Goal: Task Accomplishment & Management: Complete application form

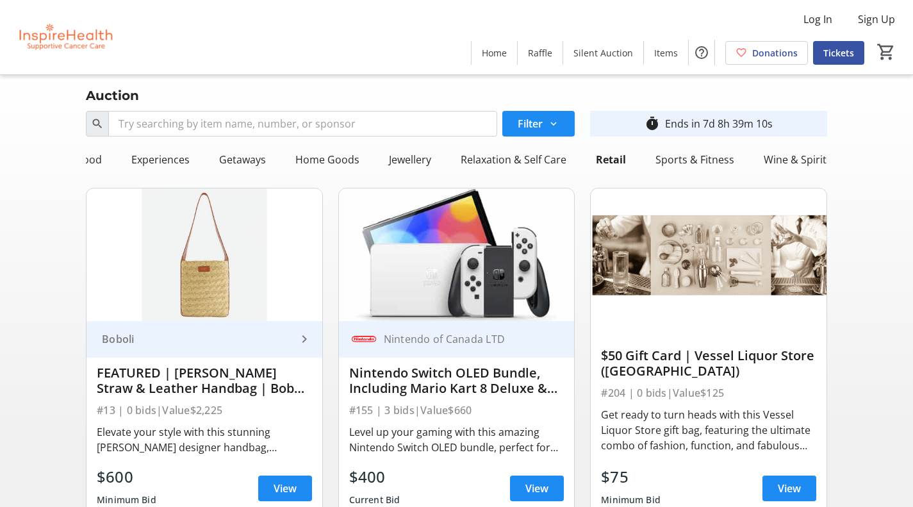
scroll to position [128, 0]
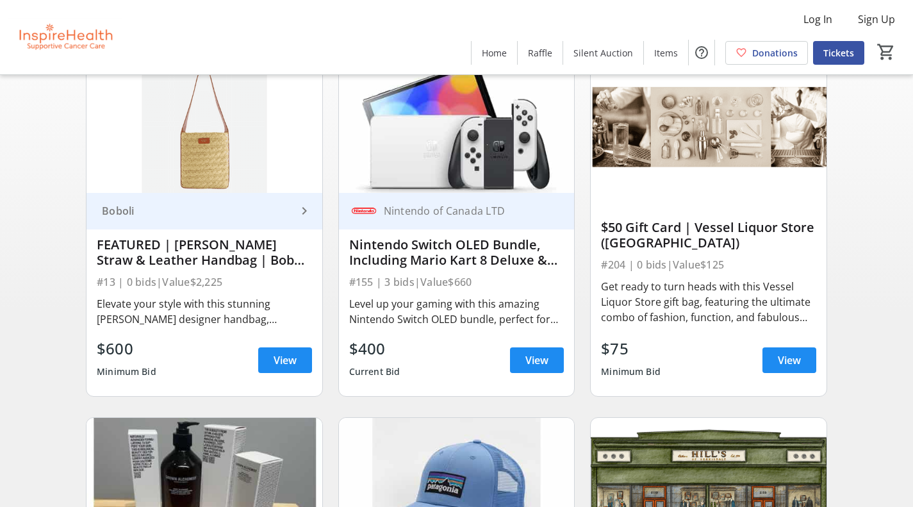
click at [236, 270] on div "FEATURED | [PERSON_NAME] Straw & Leather Handbag | Boboli Retail Group" at bounding box center [204, 253] width 215 height 36
click at [227, 252] on div "FEATURED | [PERSON_NAME] Straw & Leather Handbag | Boboli Retail Group" at bounding box center [204, 252] width 215 height 31
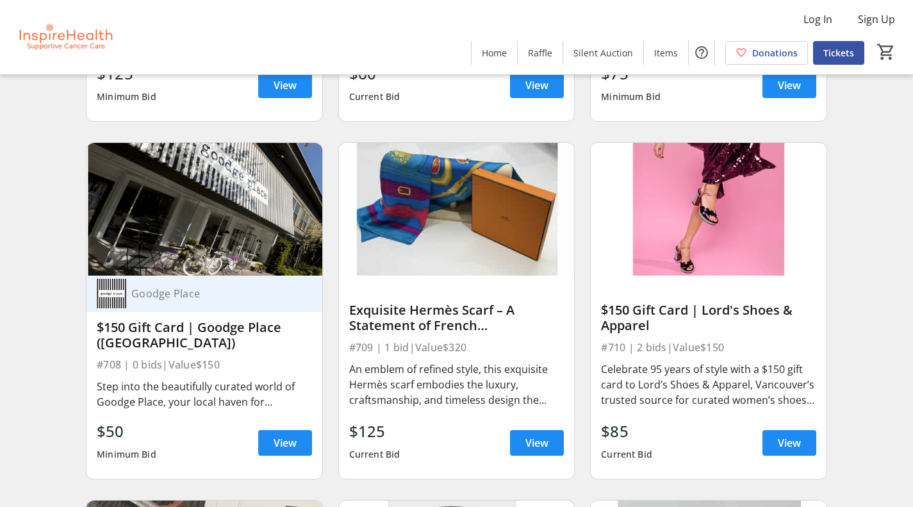
scroll to position [1538, 0]
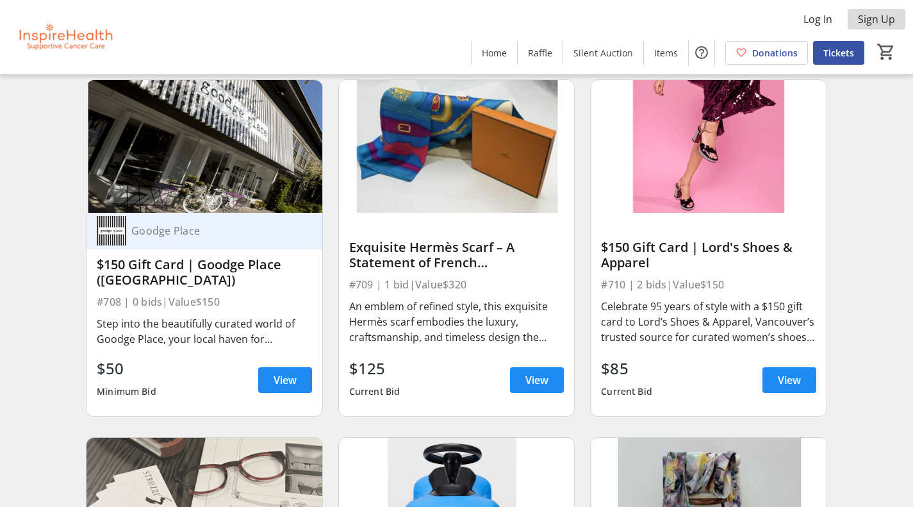
click at [878, 17] on span "Sign Up" at bounding box center [876, 19] width 37 height 15
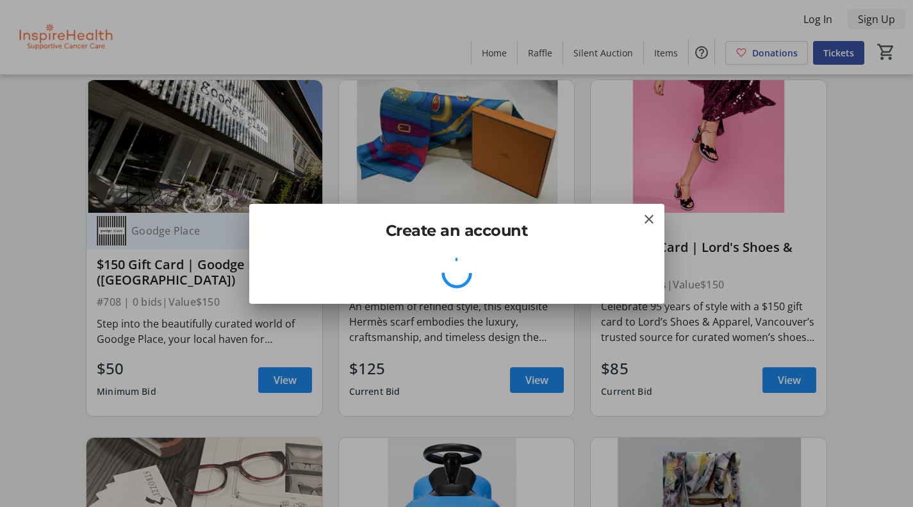
scroll to position [0, 0]
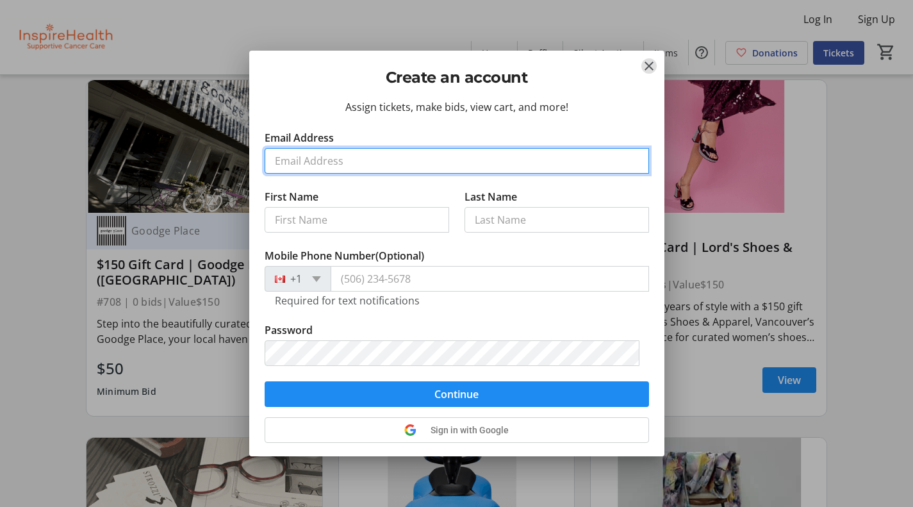
click at [290, 166] on input "Email Address" at bounding box center [457, 161] width 385 height 26
click at [300, 161] on input "Email Address" at bounding box center [457, 161] width 385 height 26
type input "[EMAIL_ADDRESS][DOMAIN_NAME]"
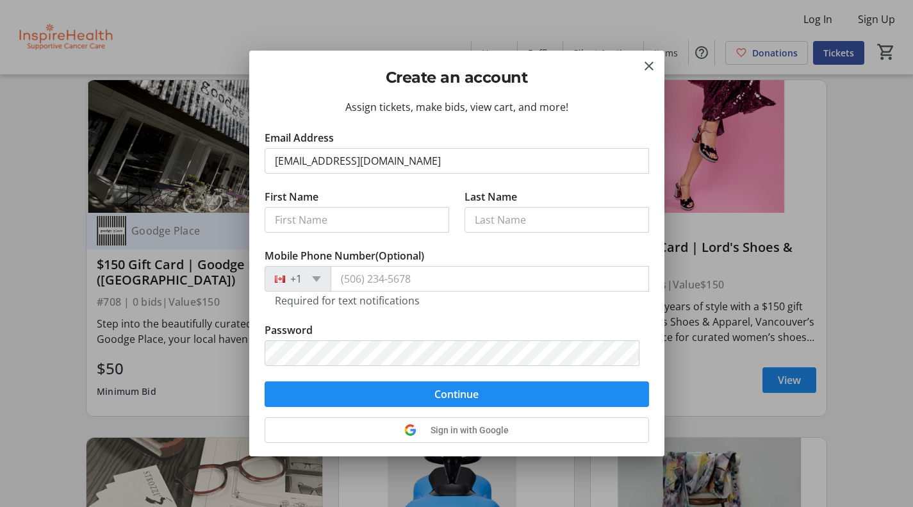
click at [279, 199] on label "First Name" at bounding box center [292, 196] width 54 height 15
click at [279, 207] on input "First Name" at bounding box center [357, 220] width 185 height 26
type input "[PERSON_NAME]"
click at [536, 225] on input "Last Name" at bounding box center [557, 220] width 185 height 26
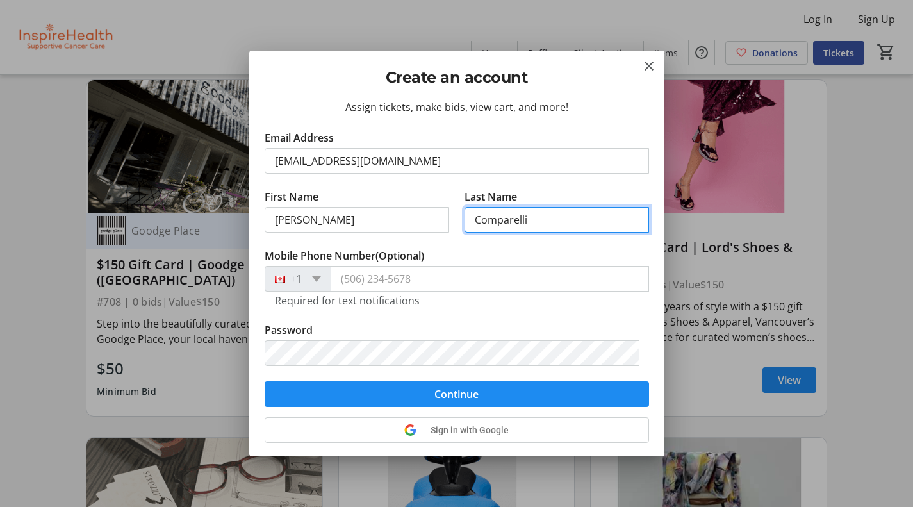
type input "Comparelli"
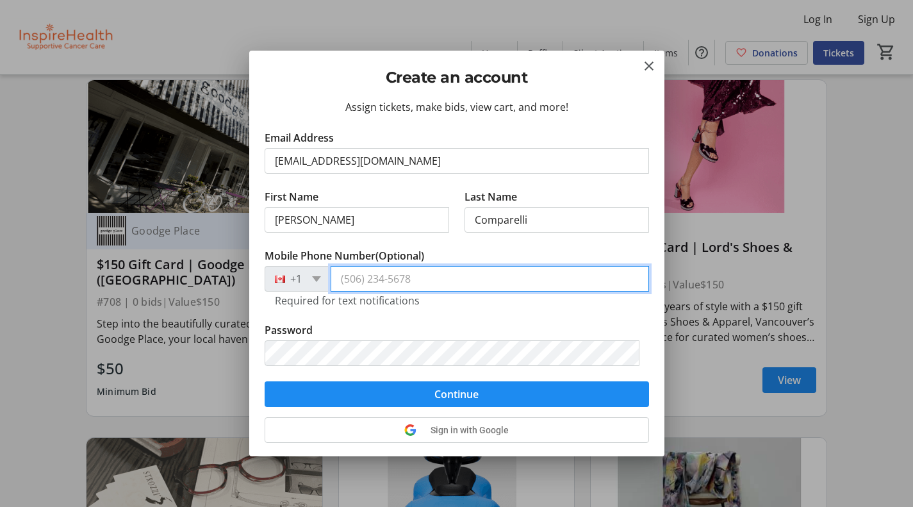
click at [389, 278] on input "Mobile Phone Number (Optional)" at bounding box center [490, 279] width 319 height 26
type input "[PHONE_NUMBER]"
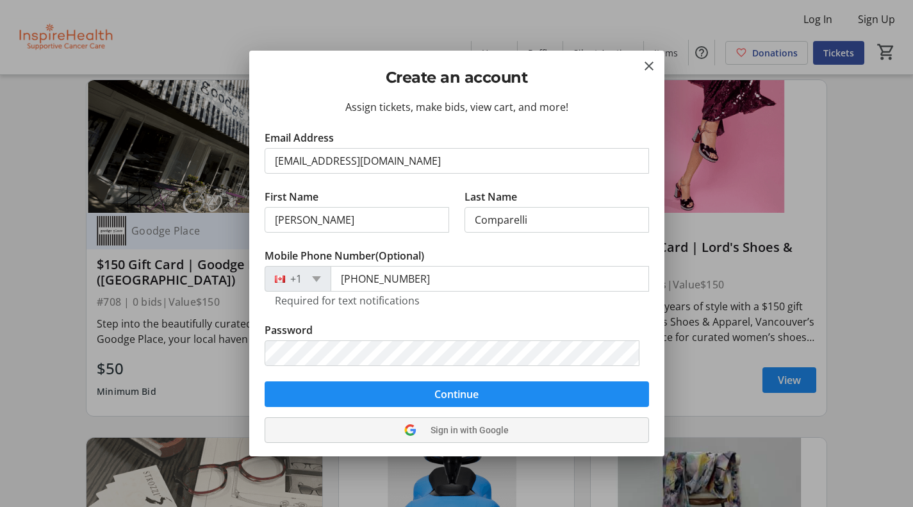
click at [434, 428] on div "Assign tickets, make bids, view cart, and more! Email Address [EMAIL_ADDRESS][D…" at bounding box center [456, 277] width 415 height 357
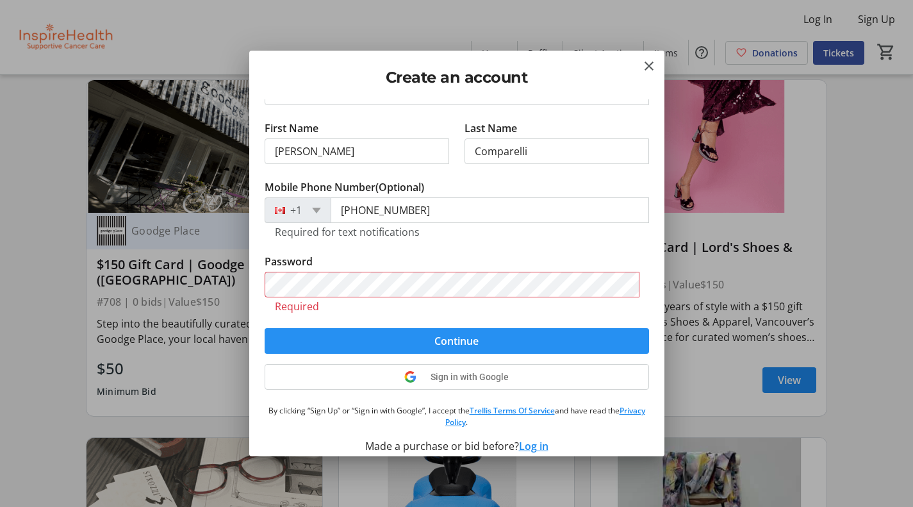
scroll to position [81, 0]
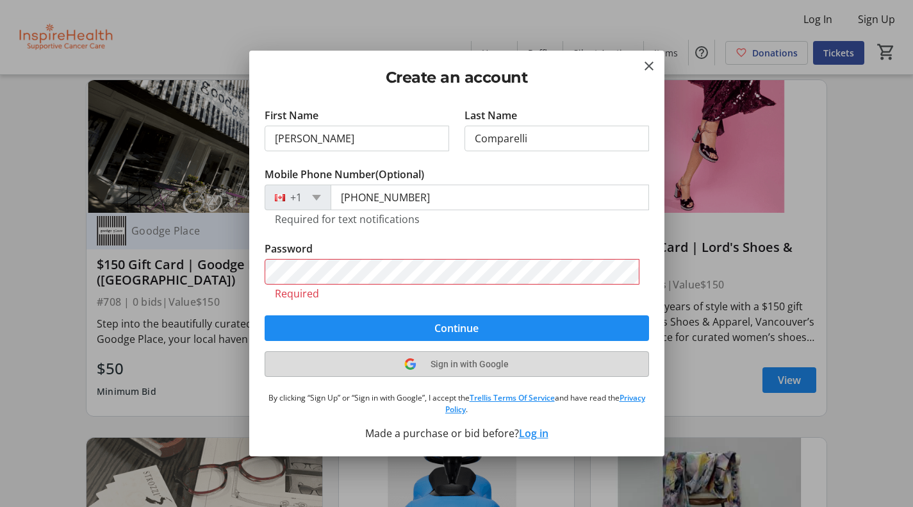
click at [479, 359] on span "Sign in with Google" at bounding box center [470, 364] width 78 height 10
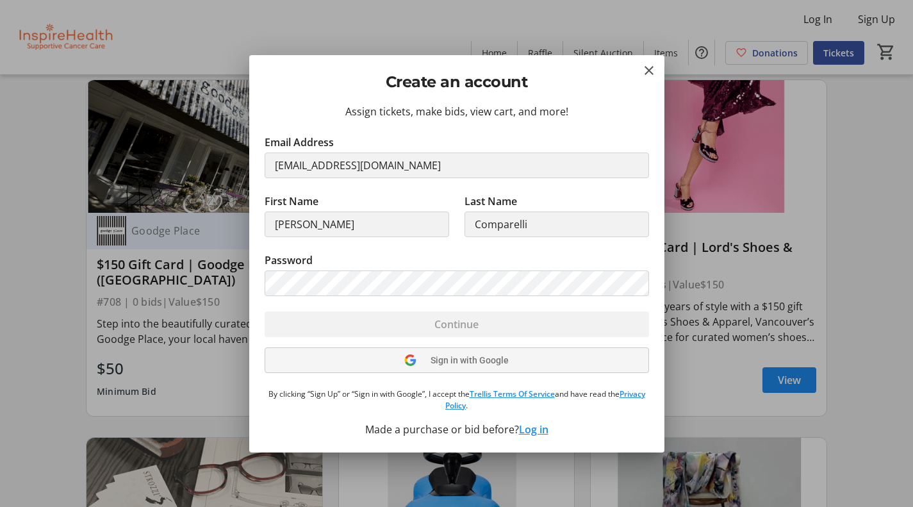
scroll to position [0, 0]
click at [335, 220] on tr-form-field "First Name [PERSON_NAME]" at bounding box center [357, 223] width 185 height 59
click at [651, 67] on mat-icon "Close" at bounding box center [649, 70] width 15 height 15
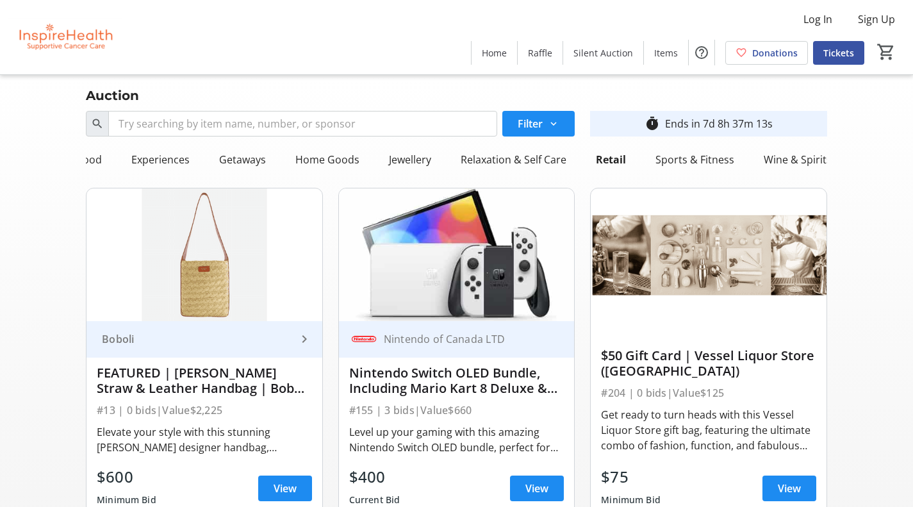
scroll to position [1538, 0]
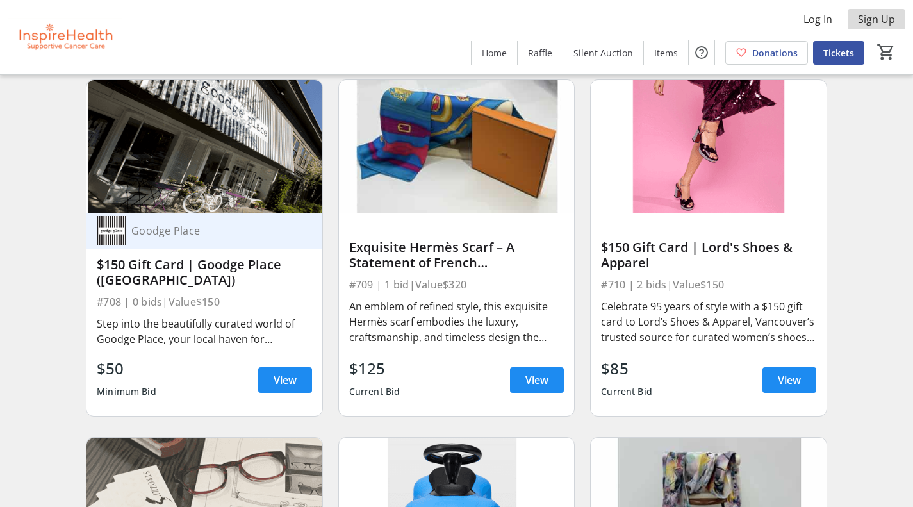
drag, startPoint x: 869, startPoint y: 20, endPoint x: 879, endPoint y: 20, distance: 9.6
click at [879, 20] on span "Sign Up" at bounding box center [876, 19] width 37 height 15
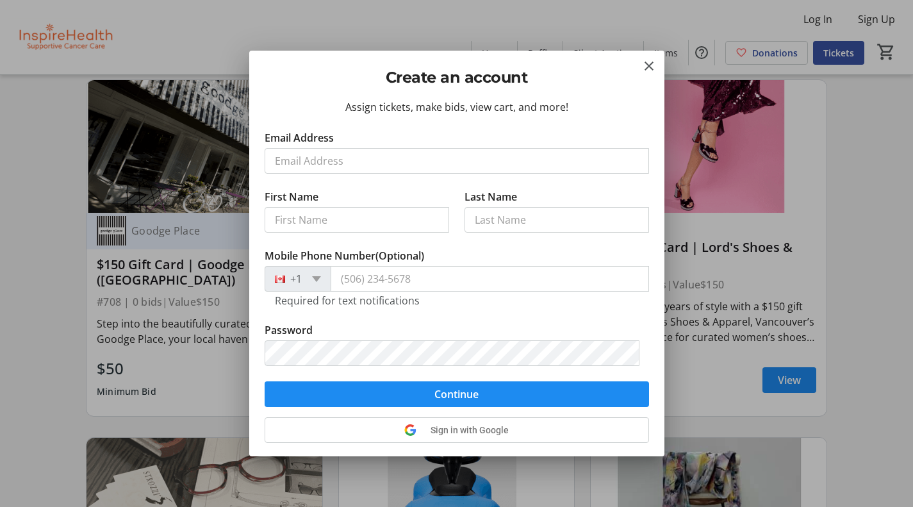
click at [337, 153] on input "Email Address" at bounding box center [457, 161] width 385 height 26
click at [662, 62] on div "Create an account" at bounding box center [456, 75] width 415 height 48
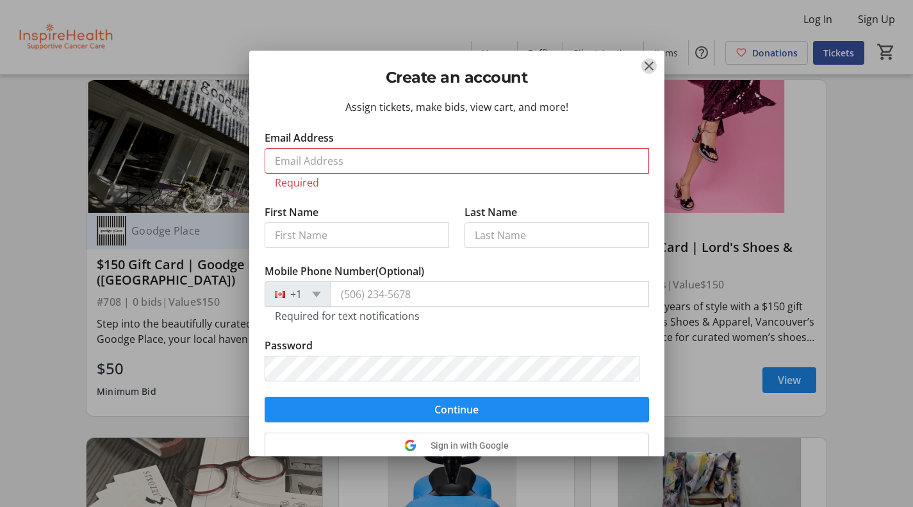
click at [652, 61] on mat-icon "Close" at bounding box center [649, 65] width 15 height 15
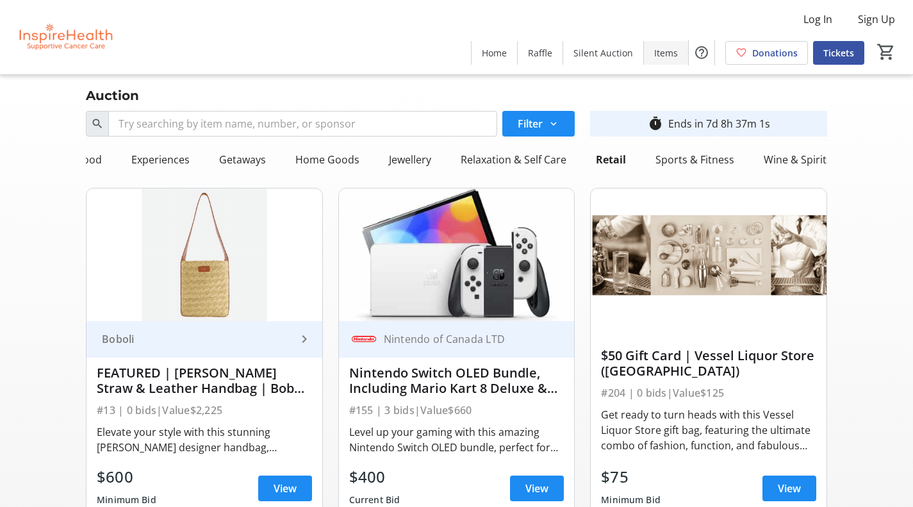
scroll to position [1538, 0]
